Goal: Information Seeking & Learning: Learn about a topic

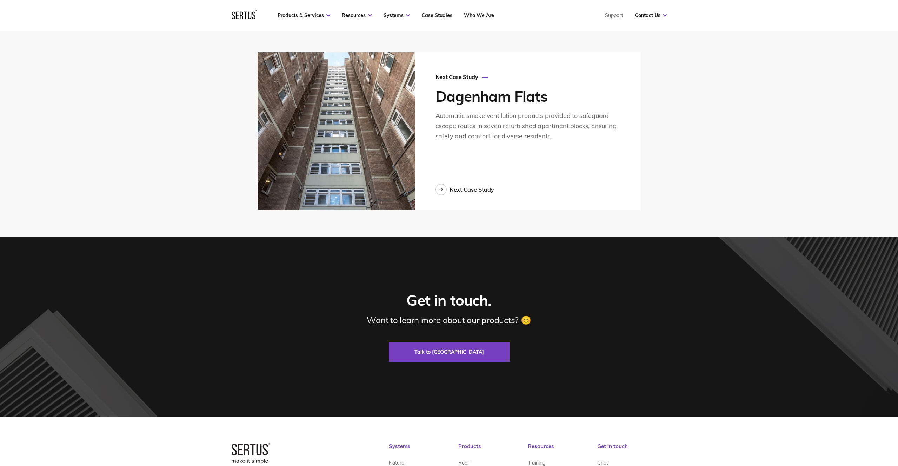
scroll to position [1971, 0]
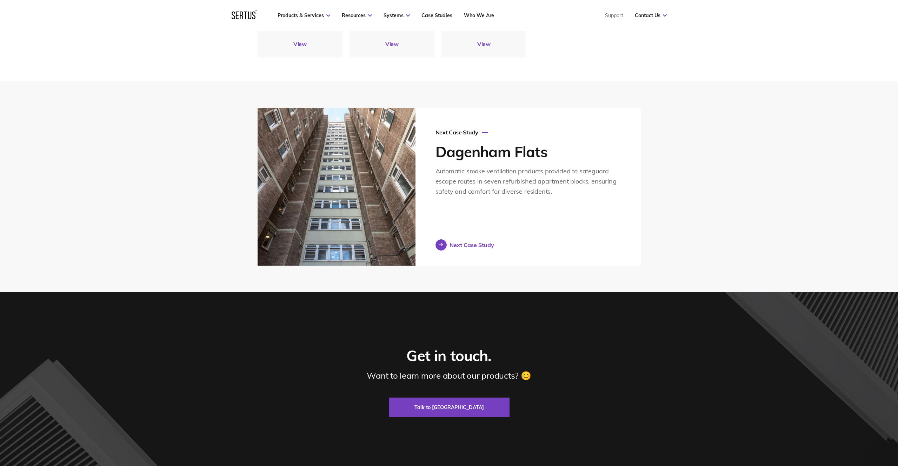
click at [463, 242] on div "Next Case Study" at bounding box center [472, 245] width 45 height 7
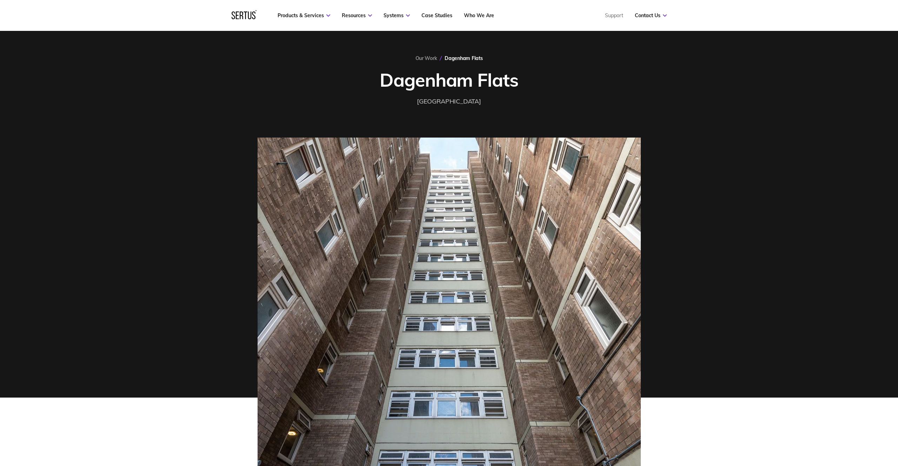
scroll to position [37, 0]
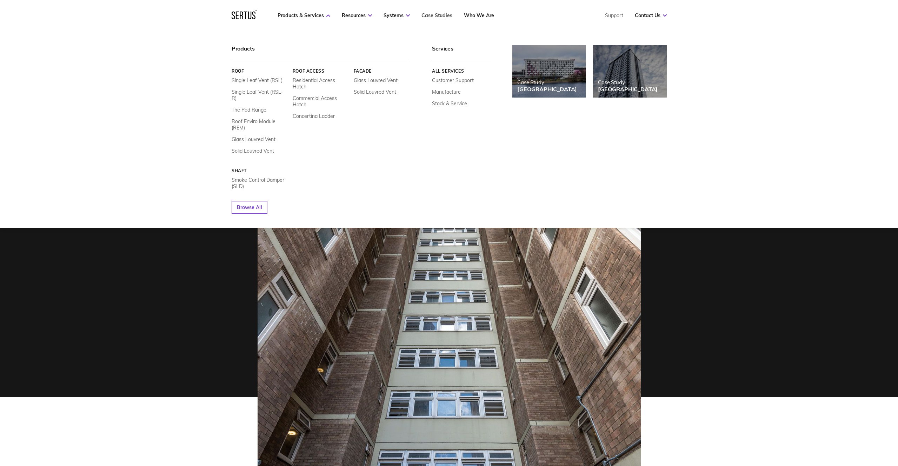
click at [435, 14] on link "Case Studies" at bounding box center [437, 15] width 31 height 6
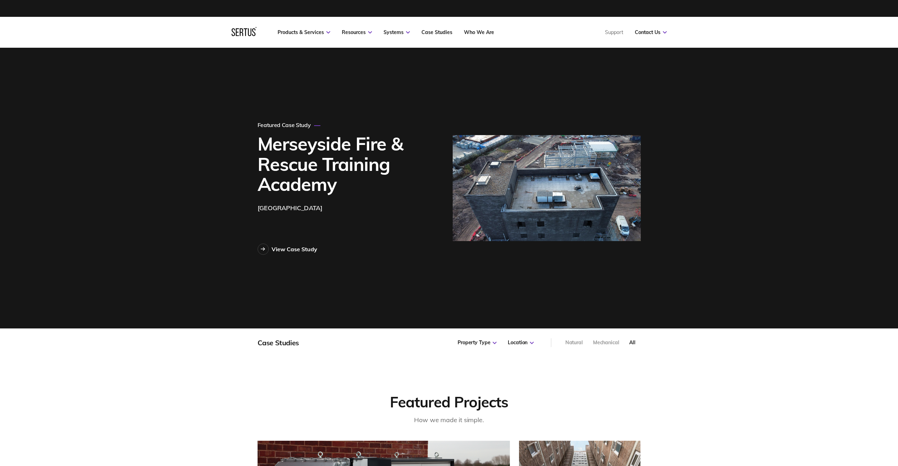
click at [533, 214] on img at bounding box center [547, 188] width 188 height 106
click at [281, 250] on div "View Case Study" at bounding box center [295, 249] width 46 height 7
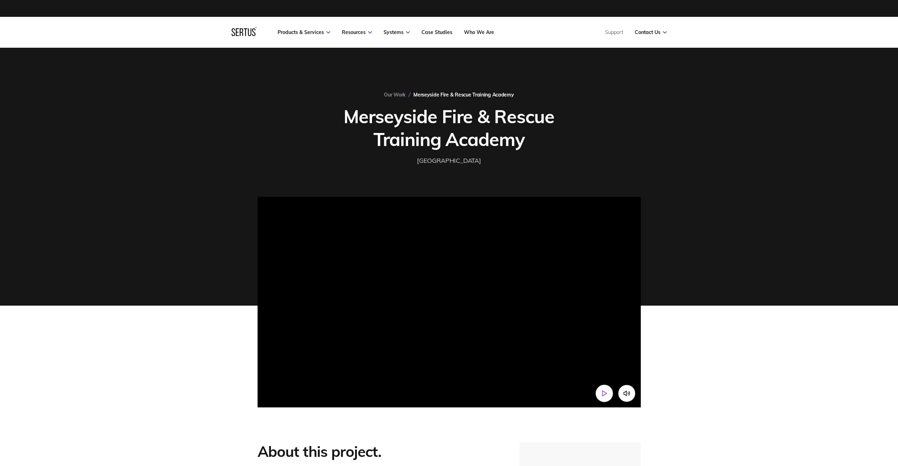
click at [607, 394] on polygon "Play video" at bounding box center [604, 393] width 4 height 5
click at [599, 258] on video at bounding box center [449, 293] width 383 height 192
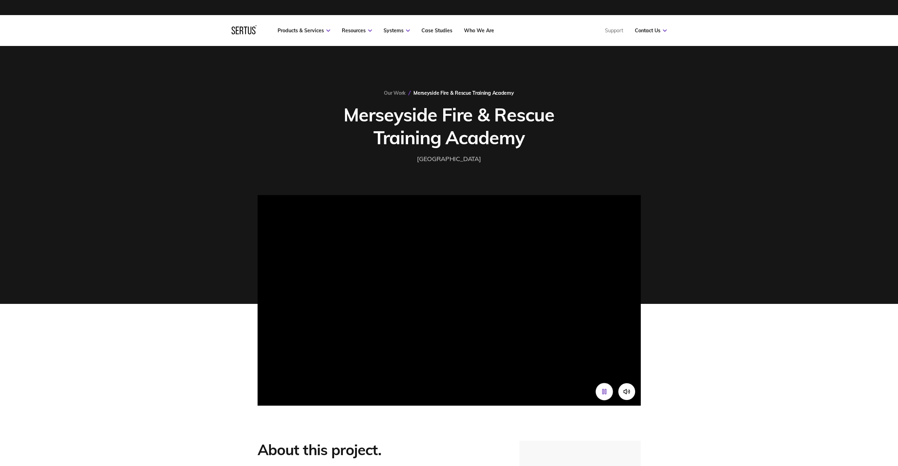
click at [603, 391] on icon "Pause video" at bounding box center [604, 391] width 7 height 7
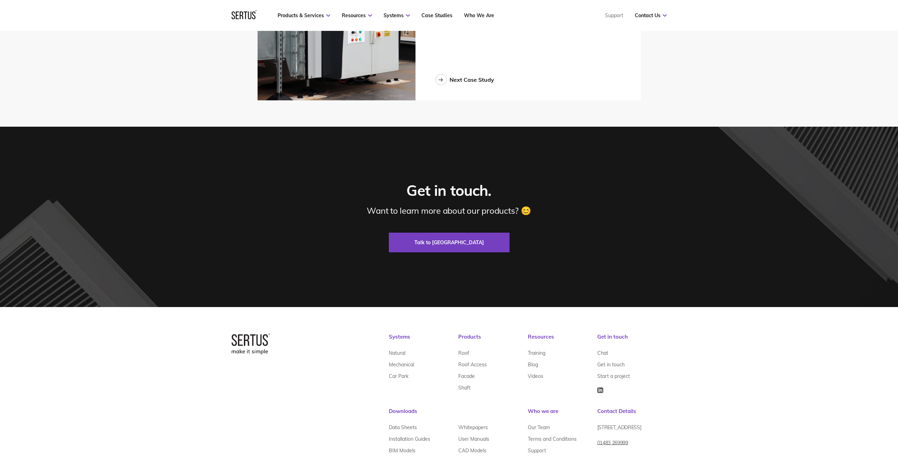
scroll to position [1989, 0]
